Goal: Task Accomplishment & Management: Manage account settings

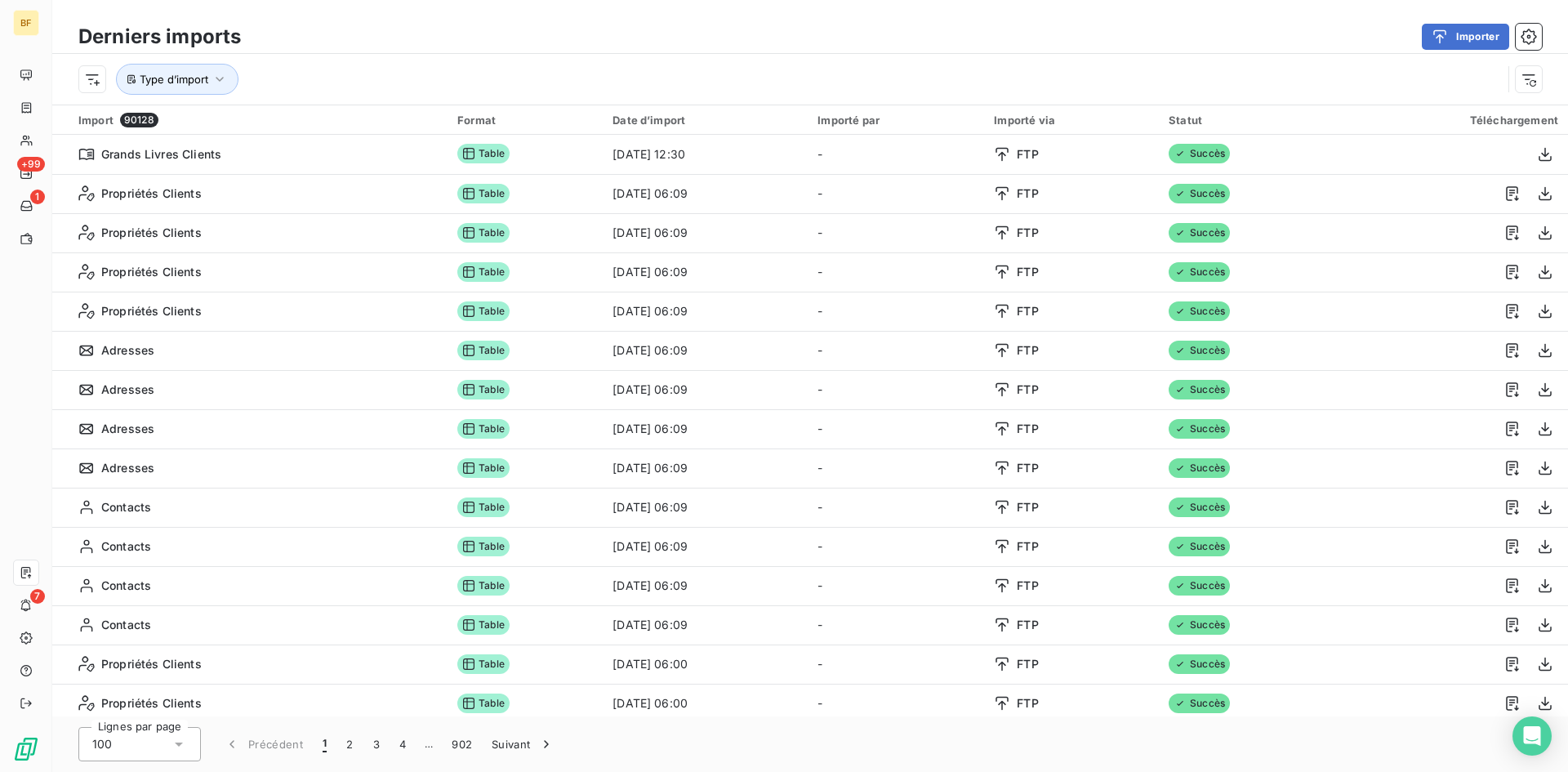
scroll to position [817, 0]
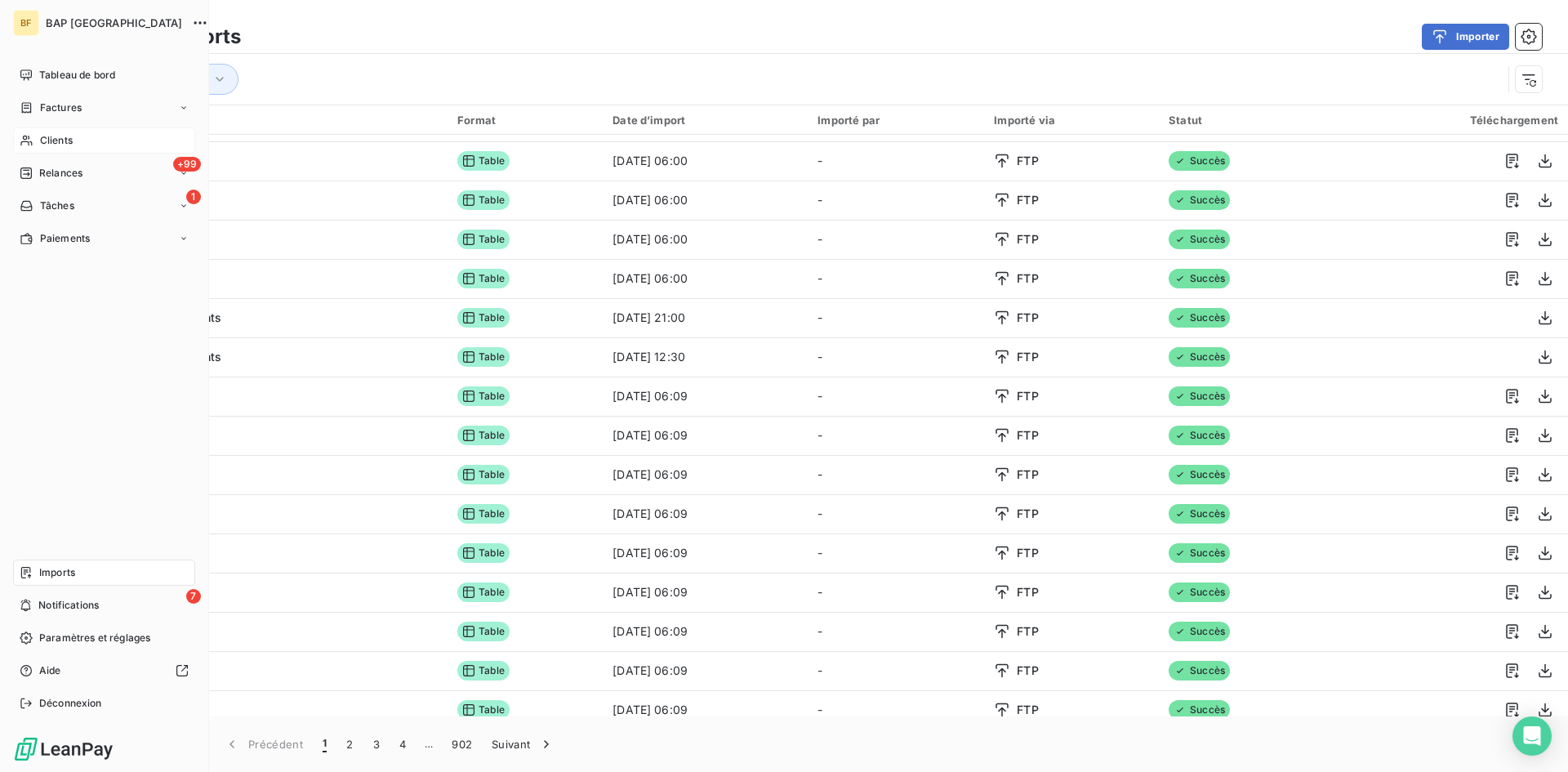
click at [47, 137] on span "Clients" at bounding box center [56, 140] width 33 height 14
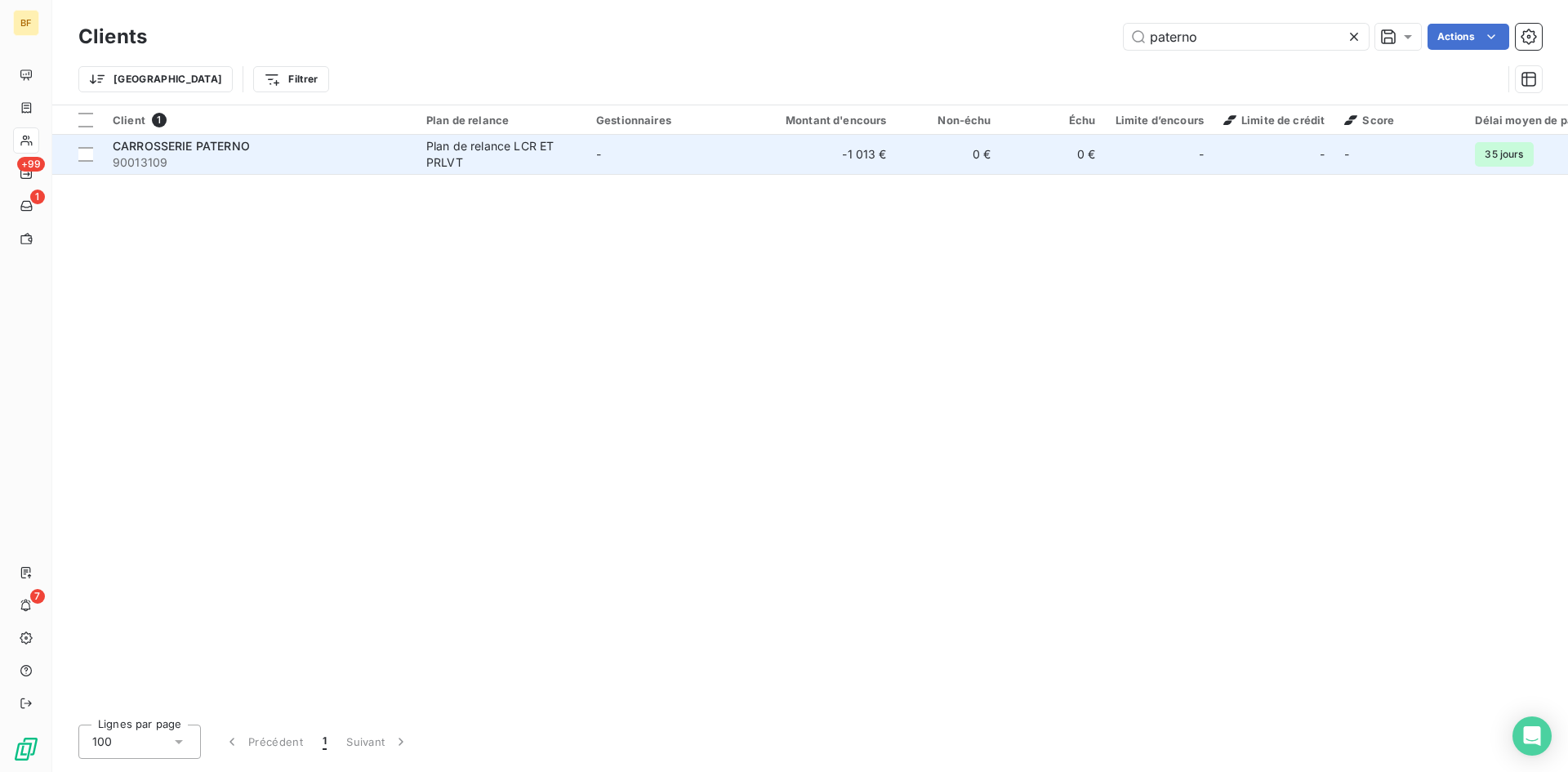
click at [449, 136] on td "Plan de relance LCR ET PRLVT" at bounding box center [501, 154] width 170 height 39
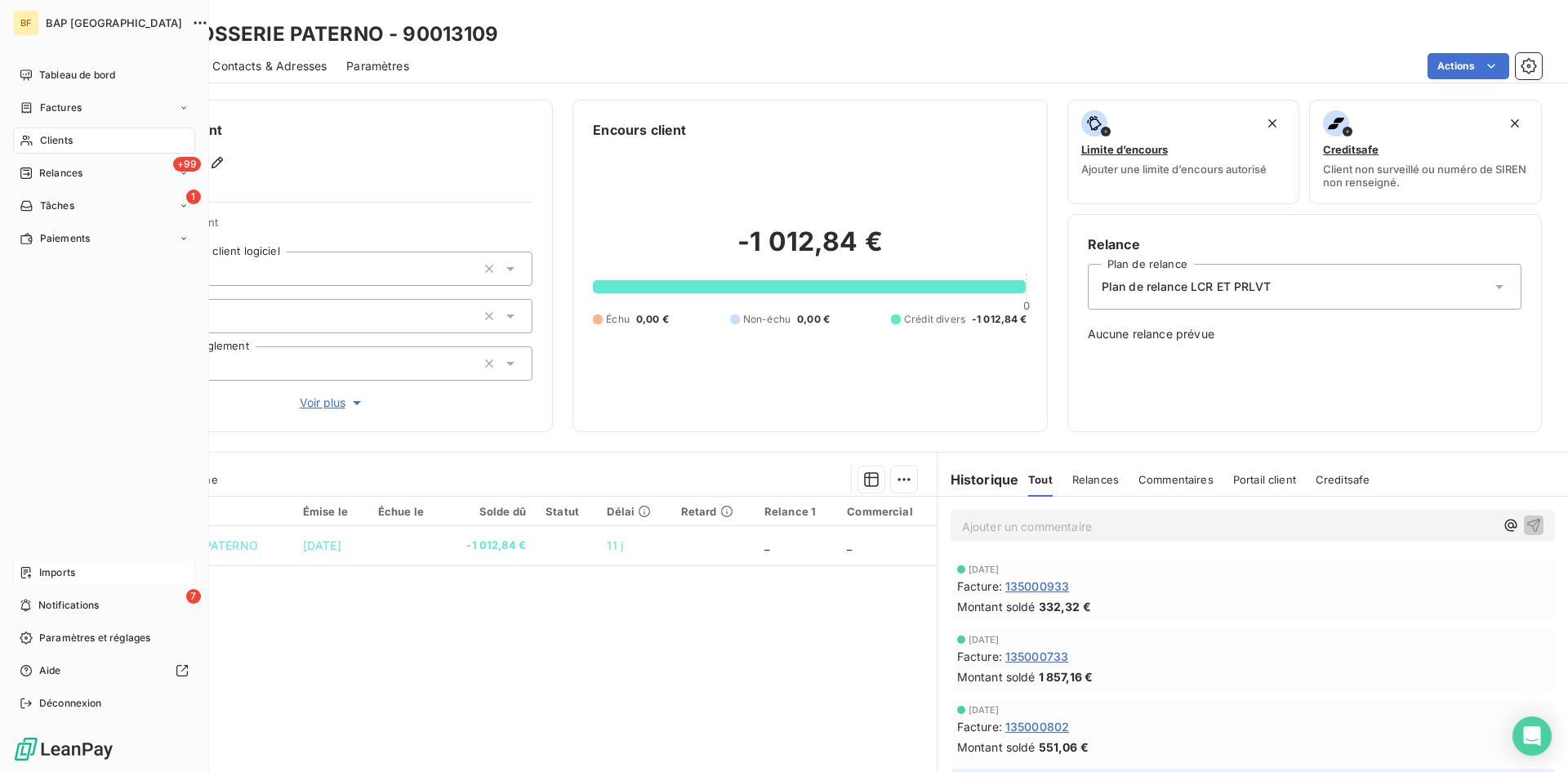
click at [66, 572] on span "Imports" at bounding box center [57, 572] width 36 height 14
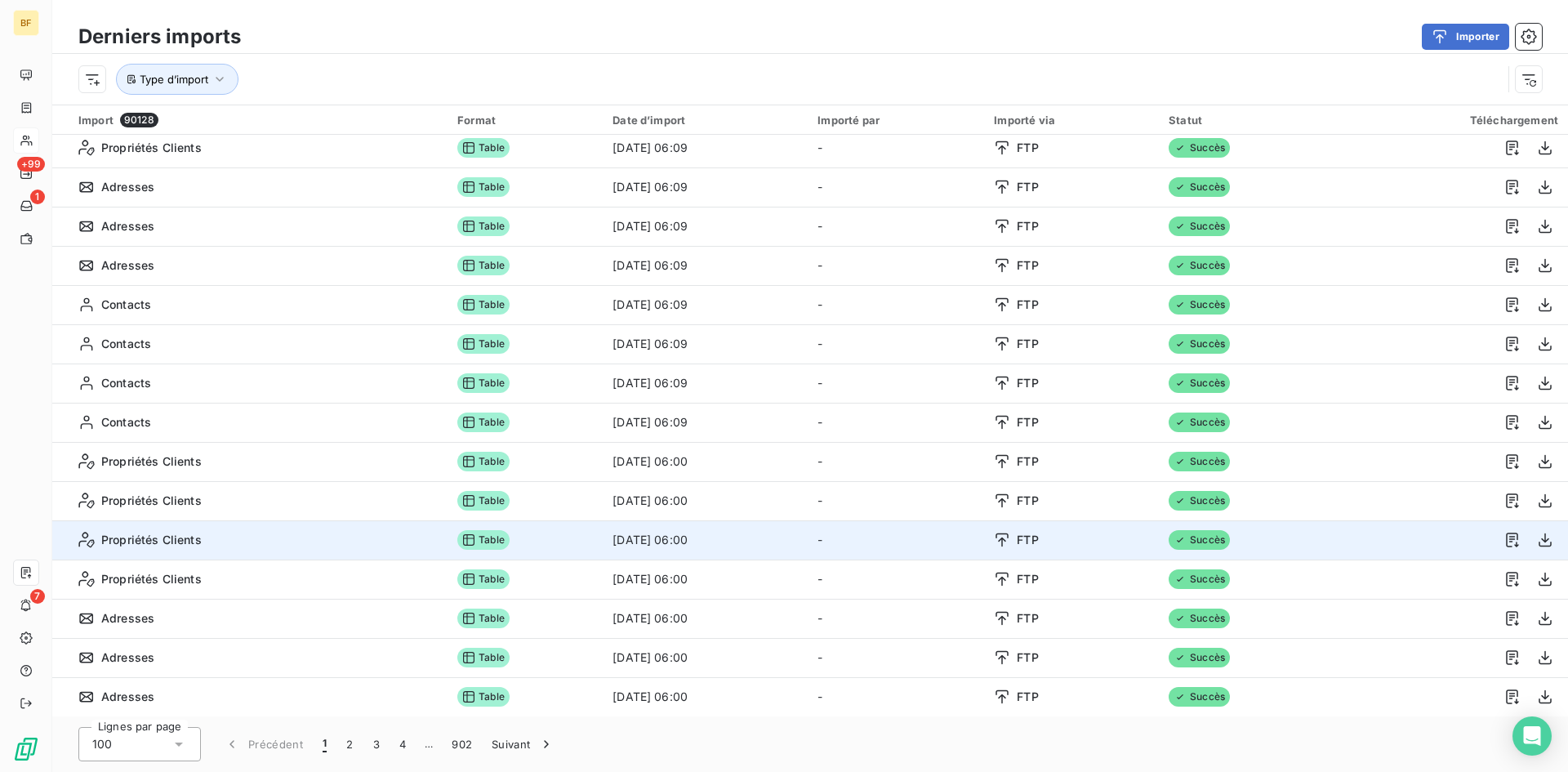
scroll to position [1552, 0]
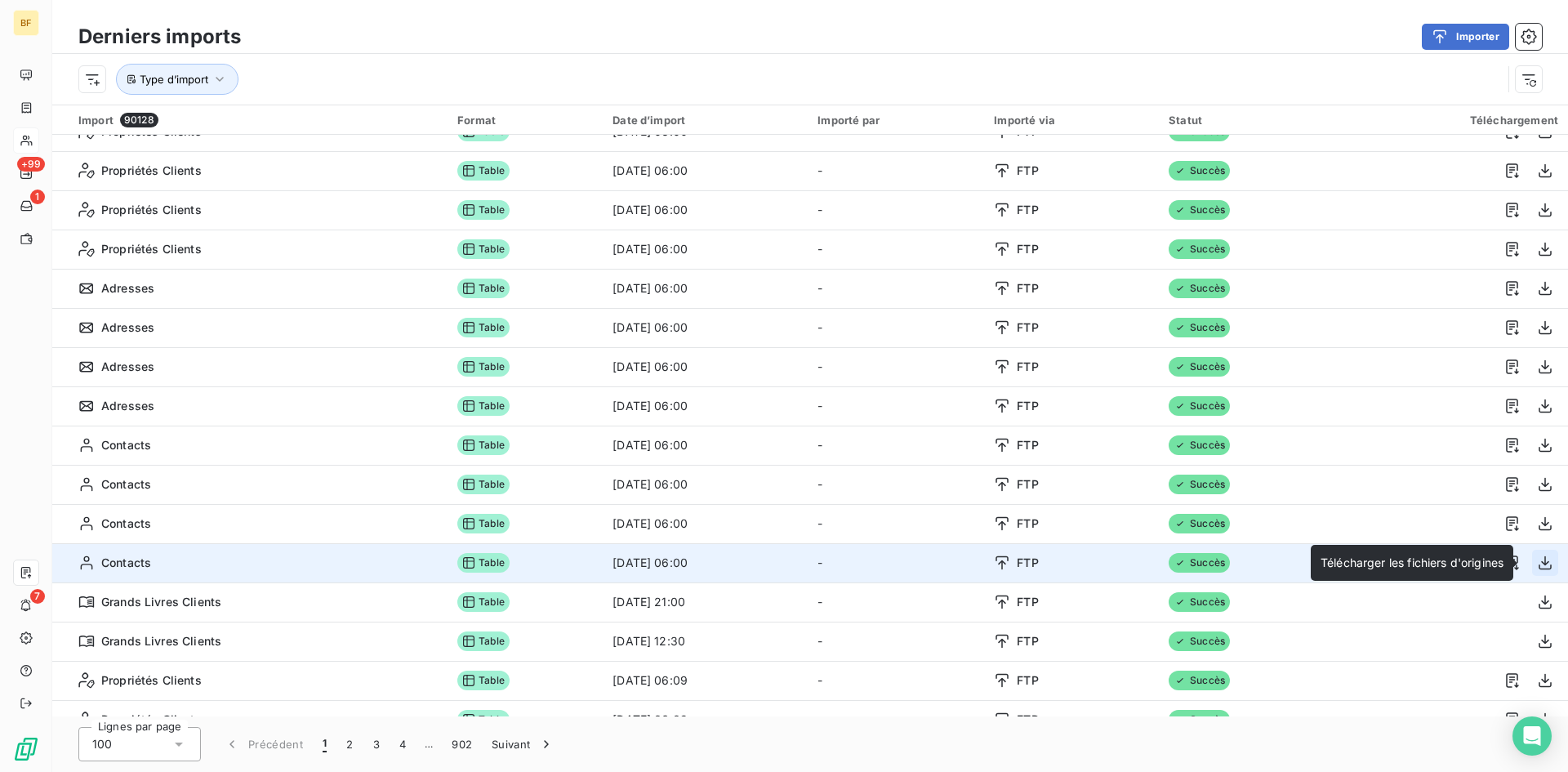
click at [1539, 563] on icon "button" at bounding box center [1545, 562] width 16 height 16
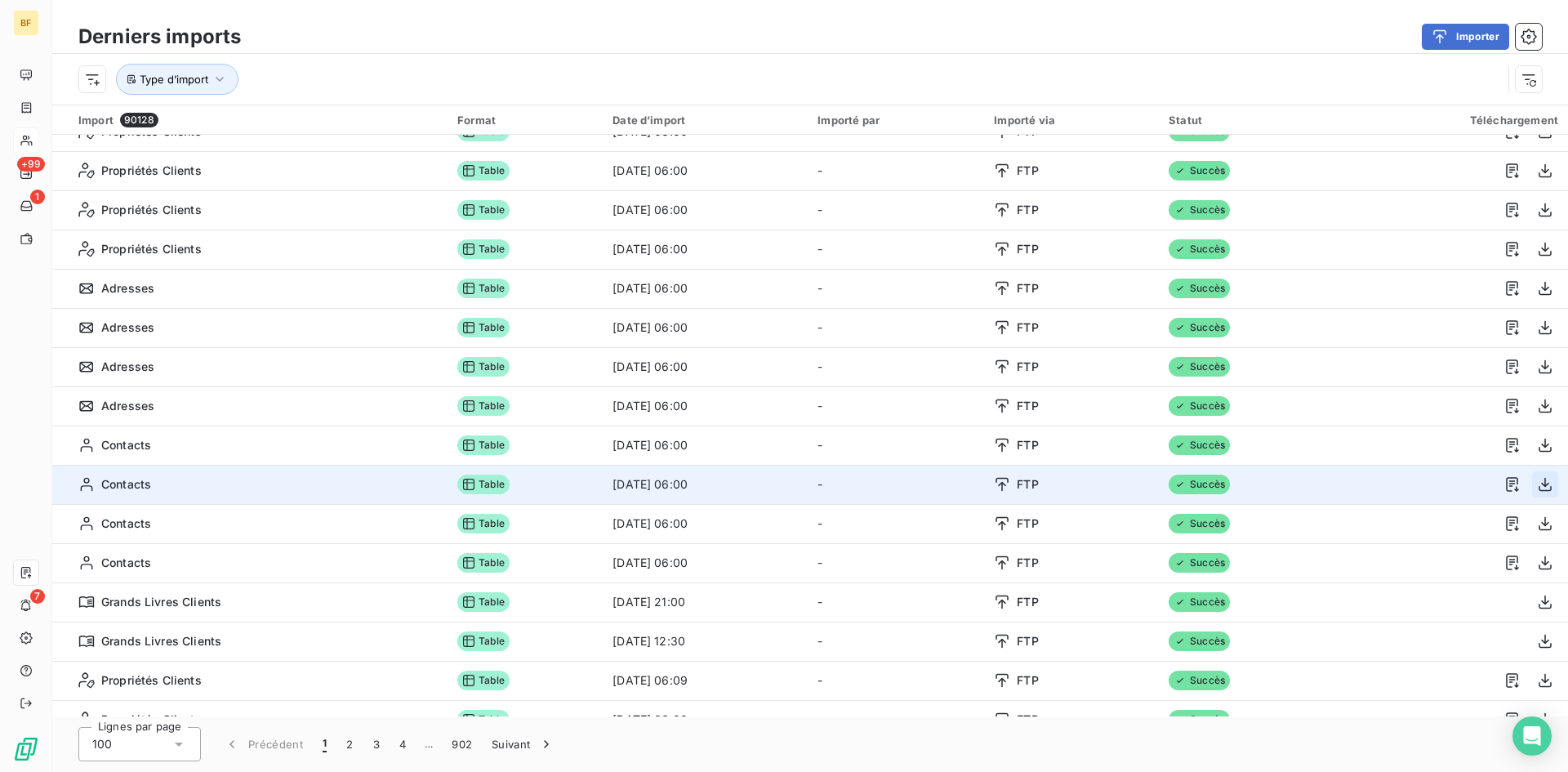
click at [1539, 491] on icon "button" at bounding box center [1544, 484] width 13 height 14
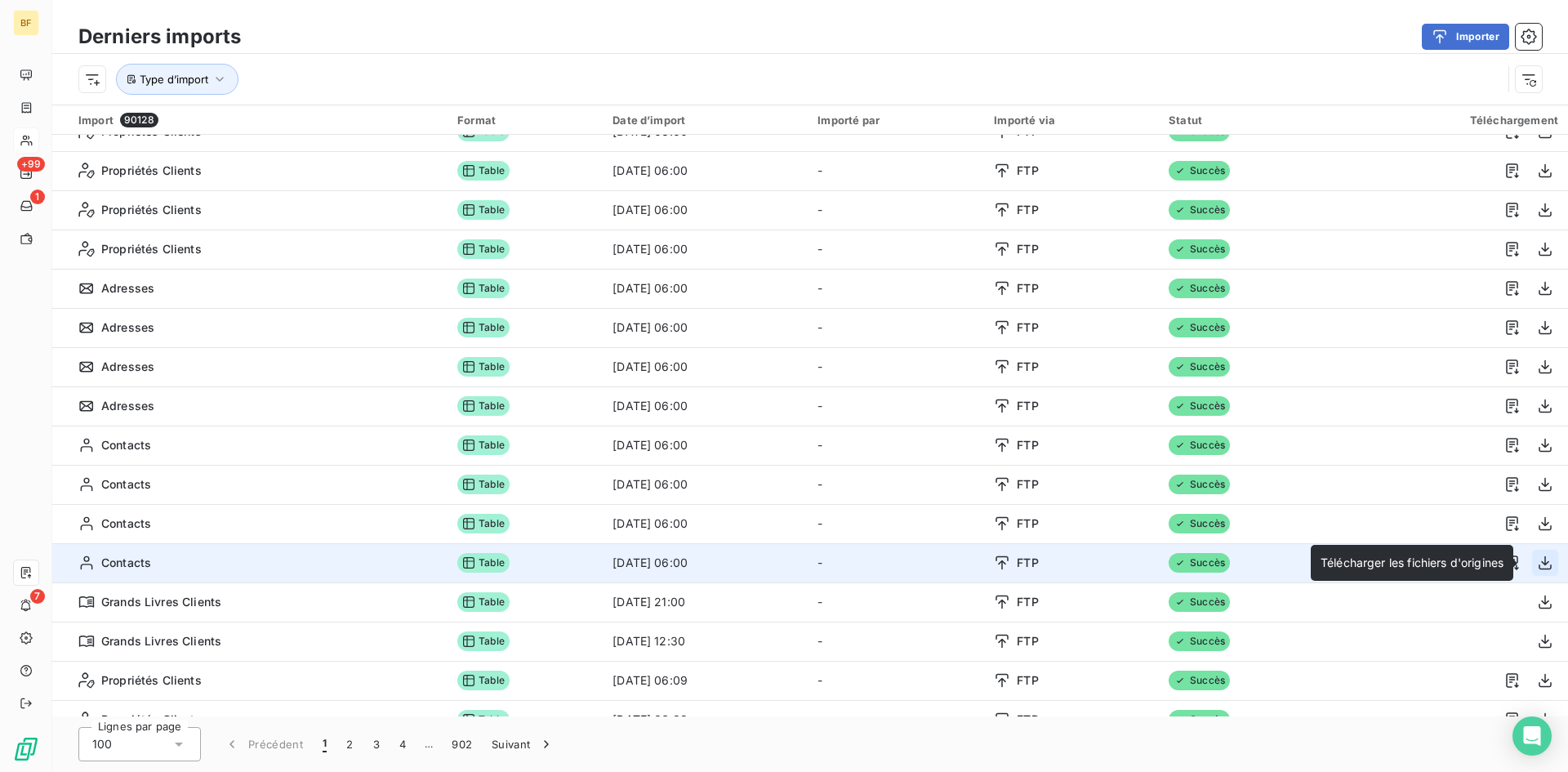
click at [1538, 569] on icon "button" at bounding box center [1544, 563] width 13 height 14
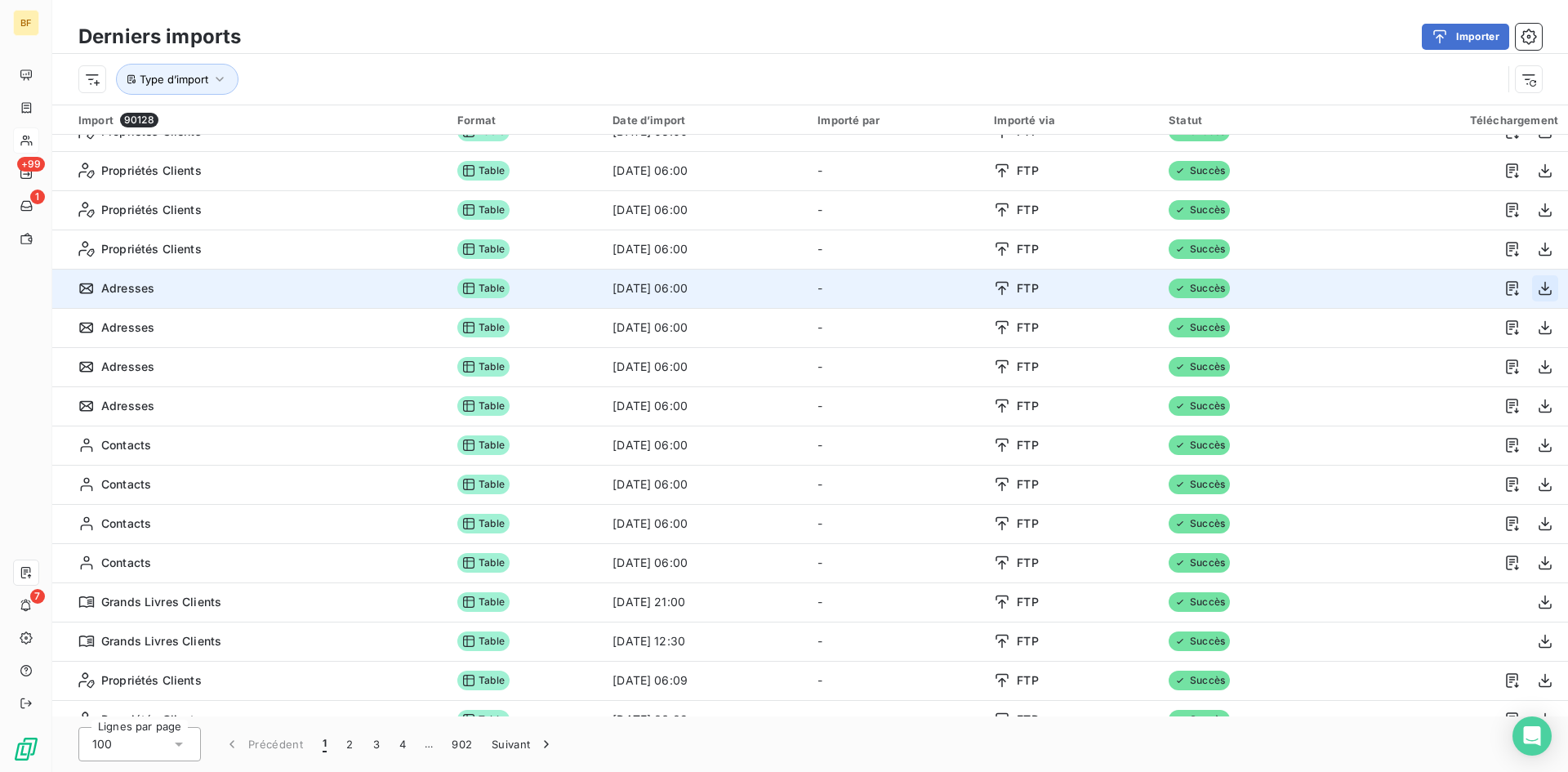
click at [1540, 287] on icon "button" at bounding box center [1545, 288] width 16 height 16
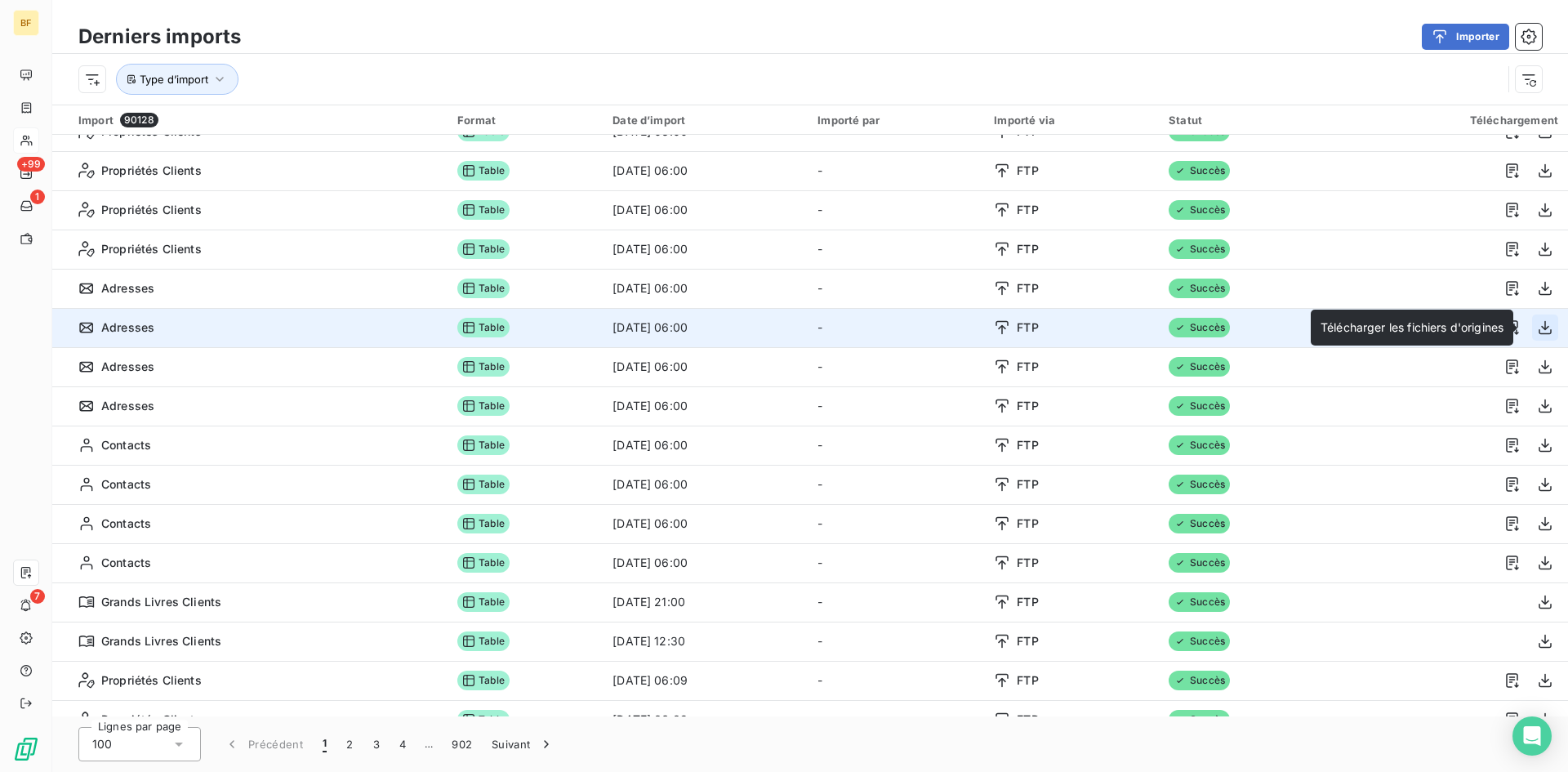
click at [1538, 330] on icon "button" at bounding box center [1544, 327] width 13 height 14
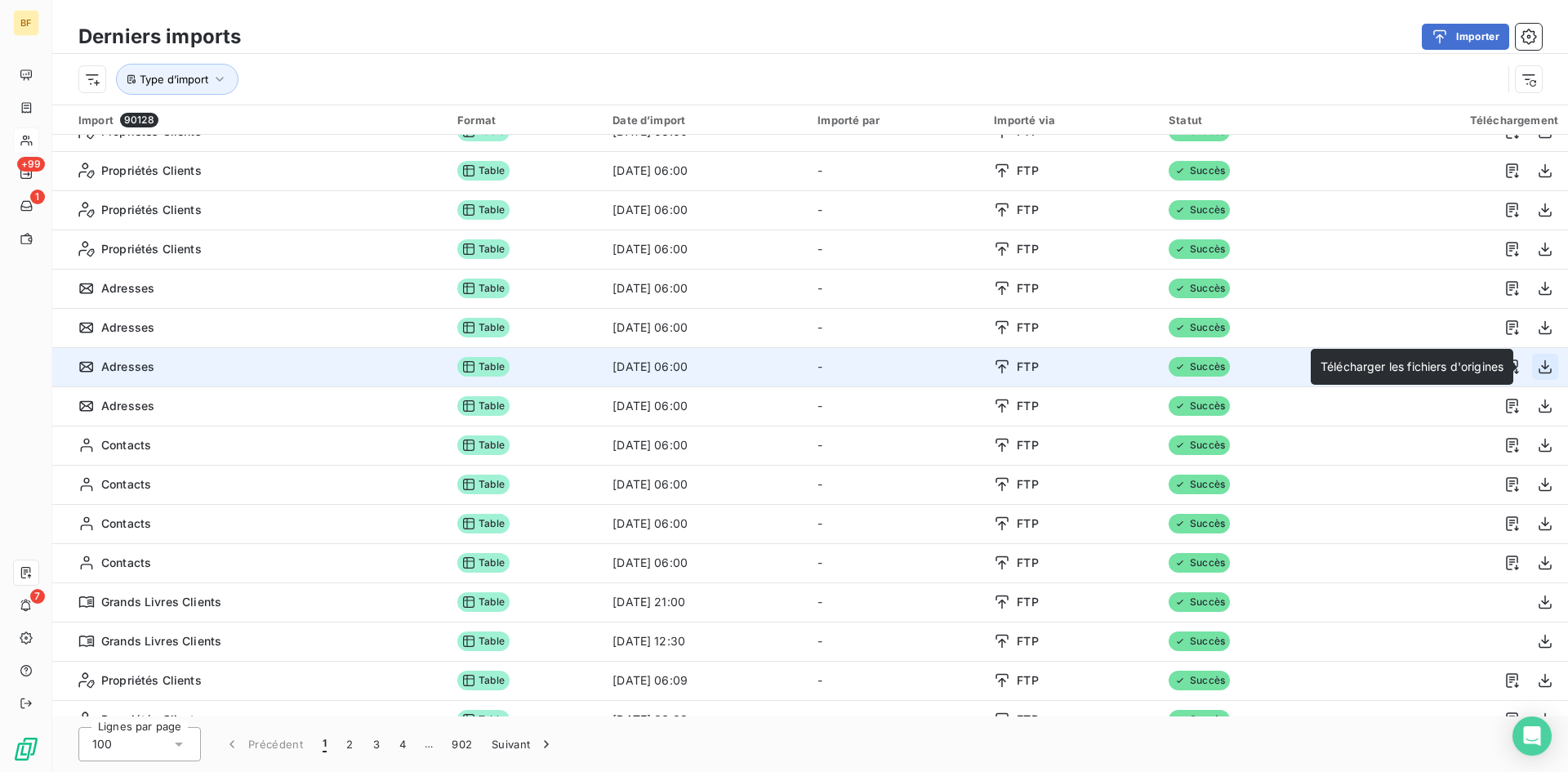
click at [1537, 371] on icon "button" at bounding box center [1545, 366] width 16 height 16
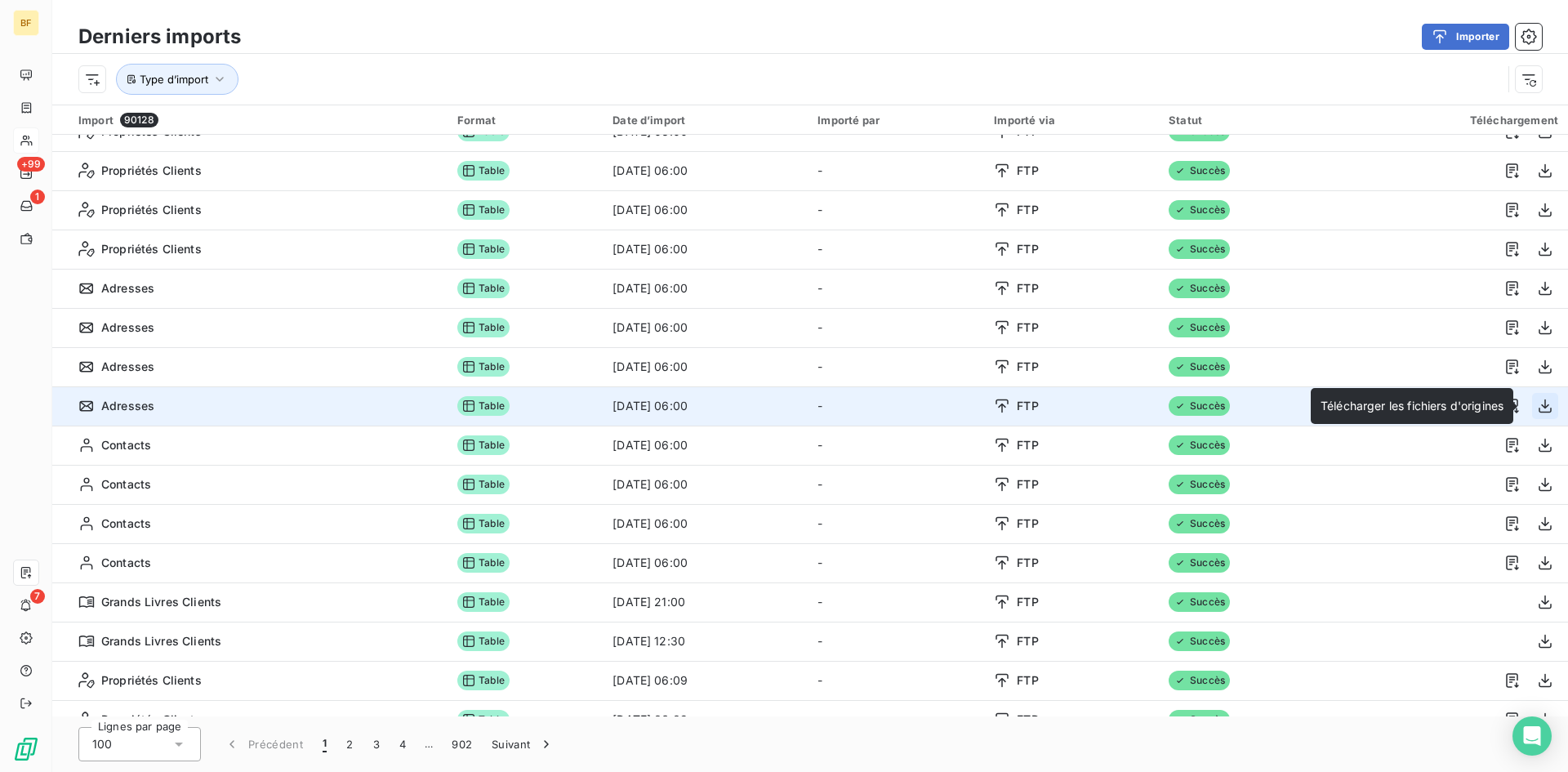
click at [1537, 407] on icon "button" at bounding box center [1545, 406] width 16 height 16
